Goal: Find specific page/section: Find specific page/section

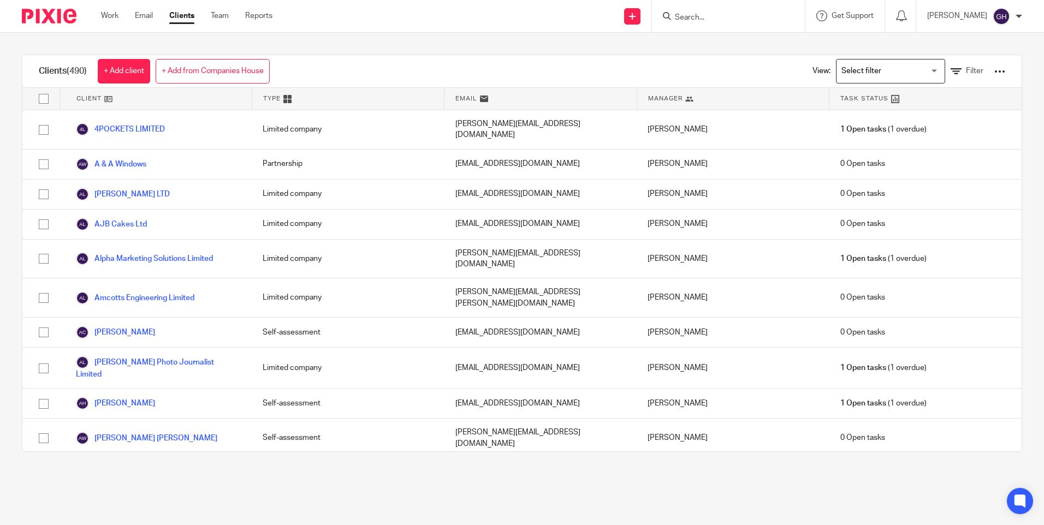
click at [725, 16] on input "Search" at bounding box center [723, 18] width 98 height 10
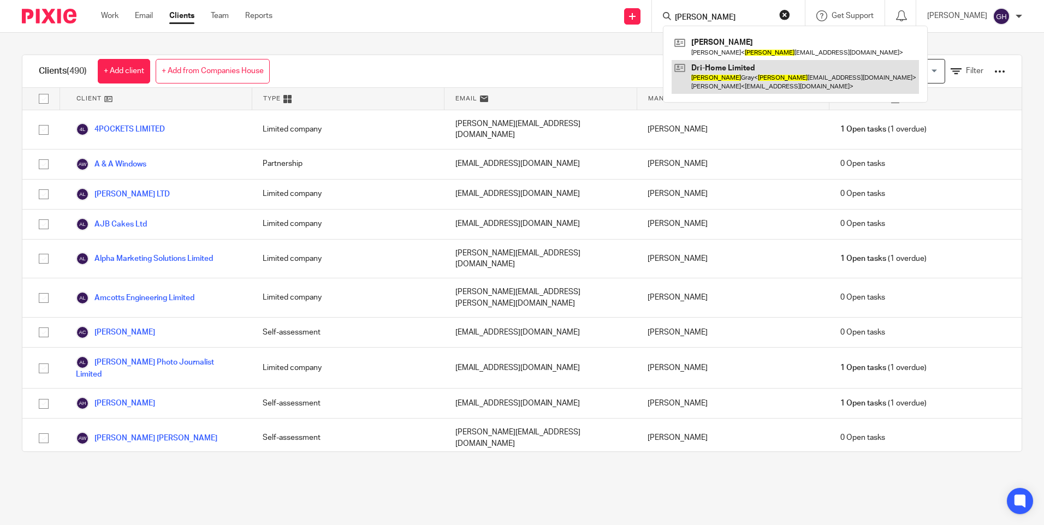
type input "liz"
click at [742, 82] on link at bounding box center [795, 77] width 247 height 34
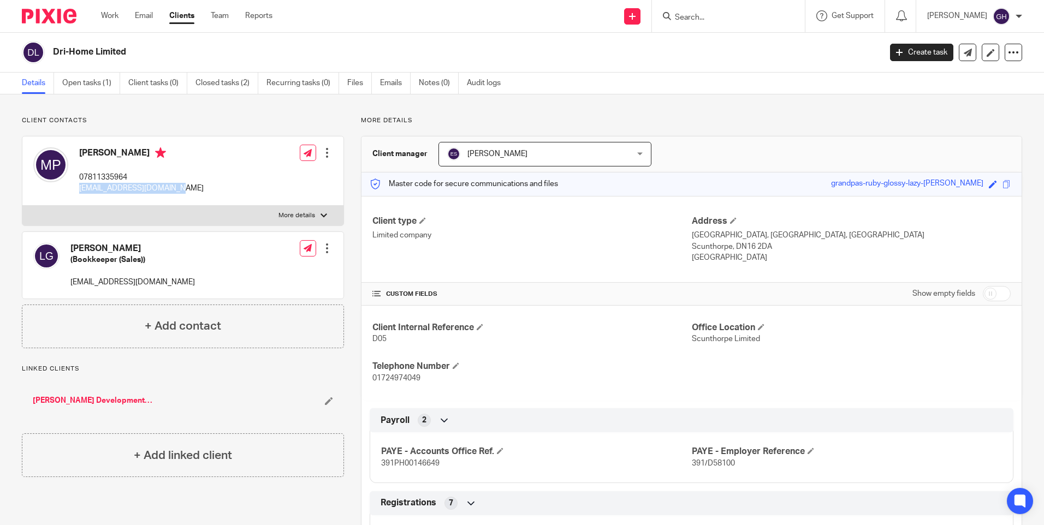
drag, startPoint x: 182, startPoint y: 188, endPoint x: 78, endPoint y: 192, distance: 105.0
click at [78, 192] on div "Mark Prendergast 07811335964 prendergast681@gmail.com Edit contact Create clien…" at bounding box center [182, 171] width 321 height 69
copy p "[EMAIL_ADDRESS][DOMAIN_NAME]"
click at [695, 20] on input "Search" at bounding box center [723, 18] width 98 height 10
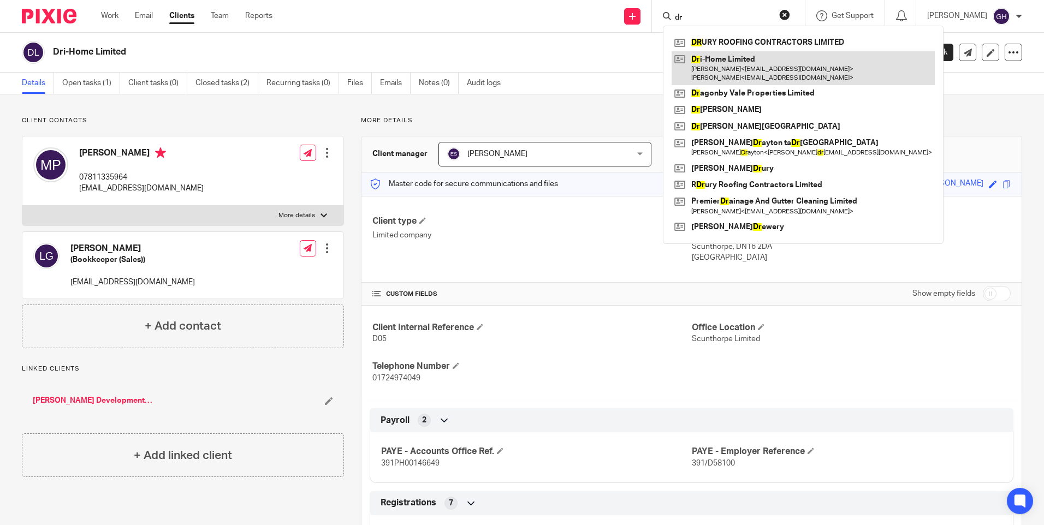
type input "dr"
click at [720, 62] on link at bounding box center [803, 68] width 263 height 34
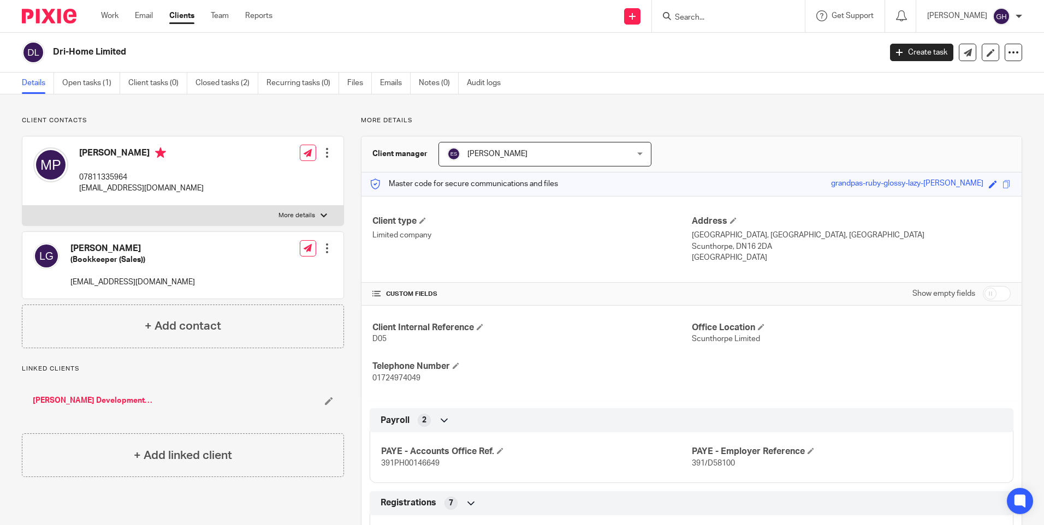
click at [747, 21] on input "Search" at bounding box center [723, 18] width 98 height 10
type input "brian"
click at [737, 40] on link at bounding box center [739, 42] width 135 height 16
